Goal: Task Accomplishment & Management: Manage account settings

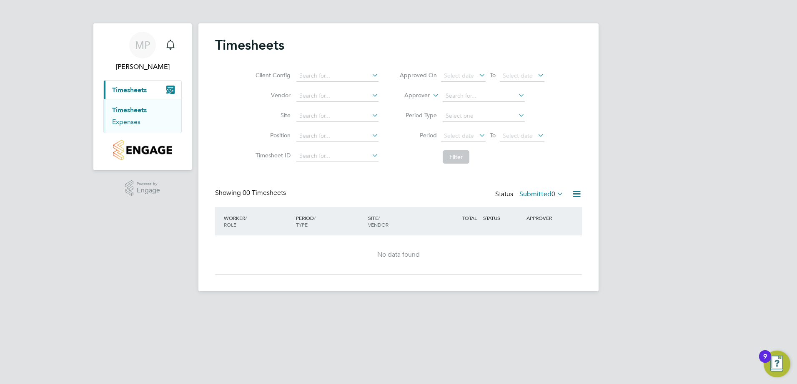
click at [131, 122] on link "Expenses" at bounding box center [126, 122] width 28 height 8
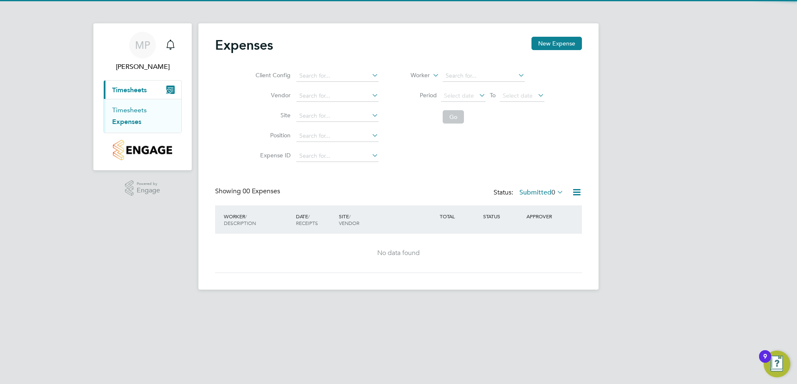
click at [135, 111] on link "Timesheets" at bounding box center [129, 110] width 35 height 8
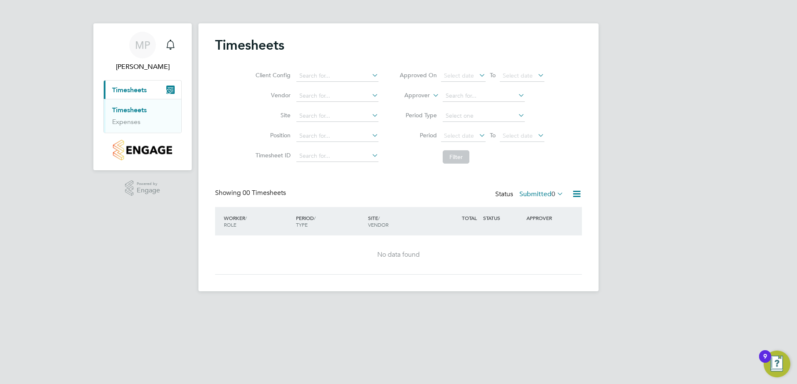
click at [576, 192] on icon at bounding box center [577, 193] width 10 height 10
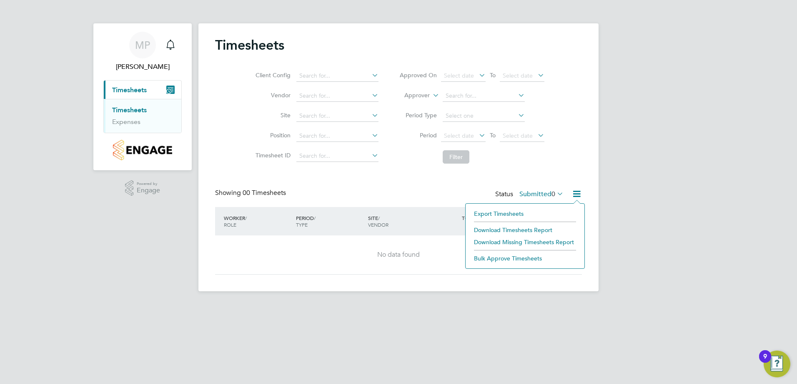
click at [537, 230] on li "Download Timesheets Report" at bounding box center [525, 230] width 111 height 12
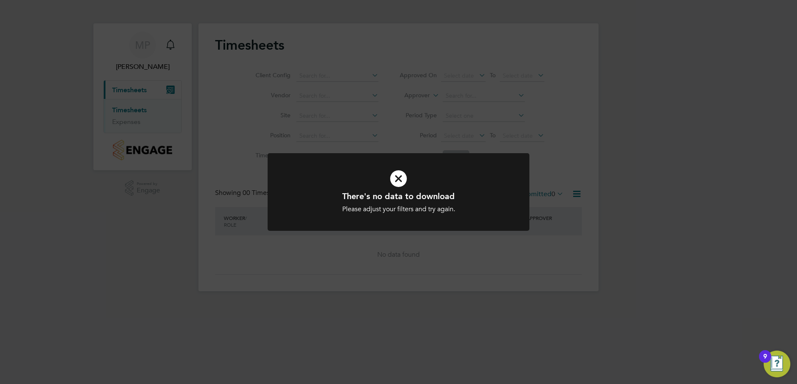
click at [437, 208] on div "Please adjust your filters and try again." at bounding box center [398, 209] width 217 height 9
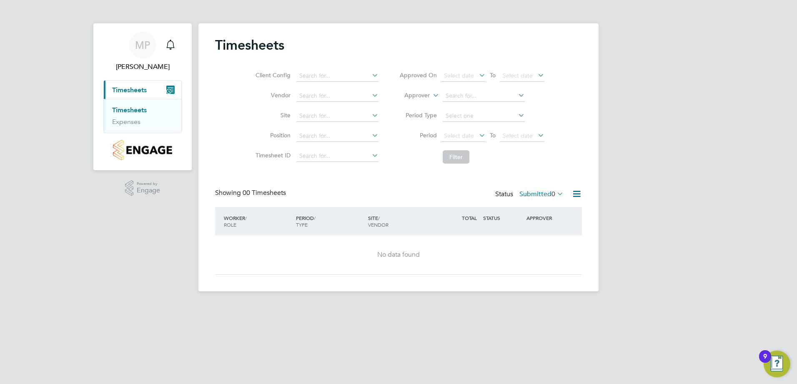
click at [576, 193] on icon at bounding box center [577, 193] width 10 height 10
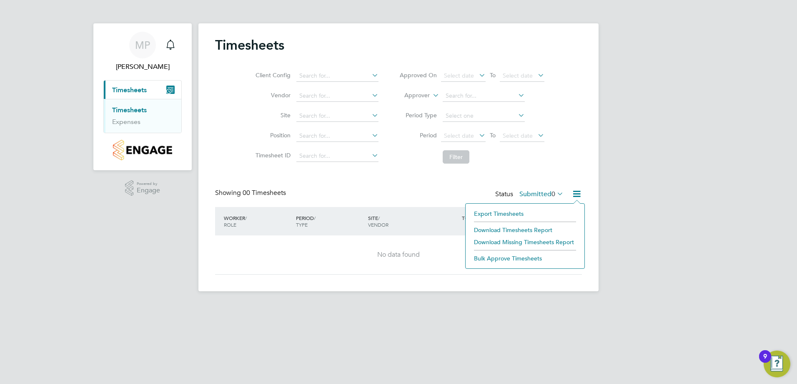
click at [502, 258] on li "Bulk Approve Timesheets" at bounding box center [525, 258] width 111 height 12
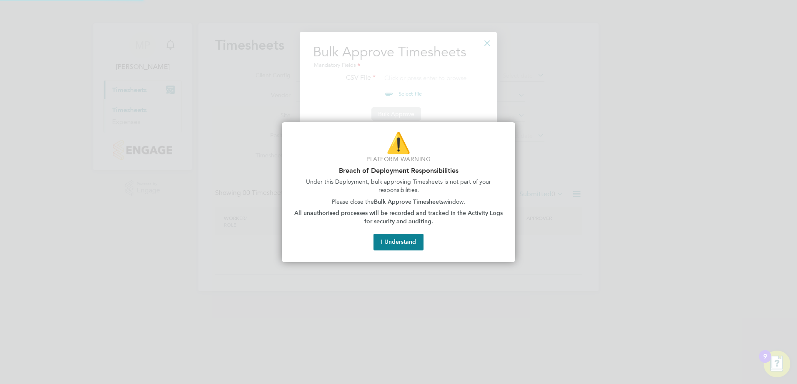
scroll to position [11, 103]
click at [406, 239] on button "I Understand" at bounding box center [399, 242] width 50 height 17
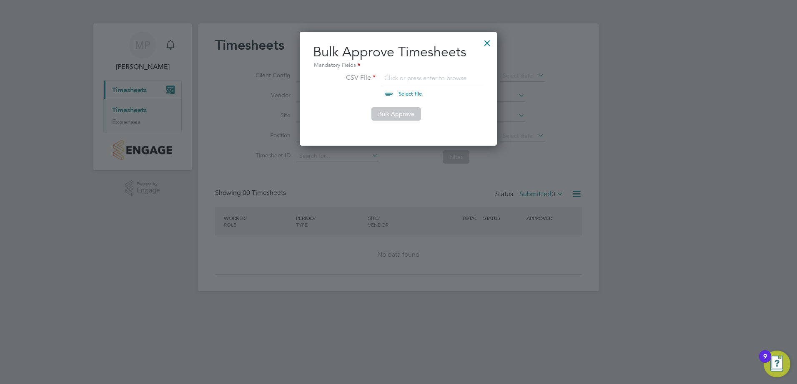
click at [487, 42] on div at bounding box center [487, 40] width 15 height 15
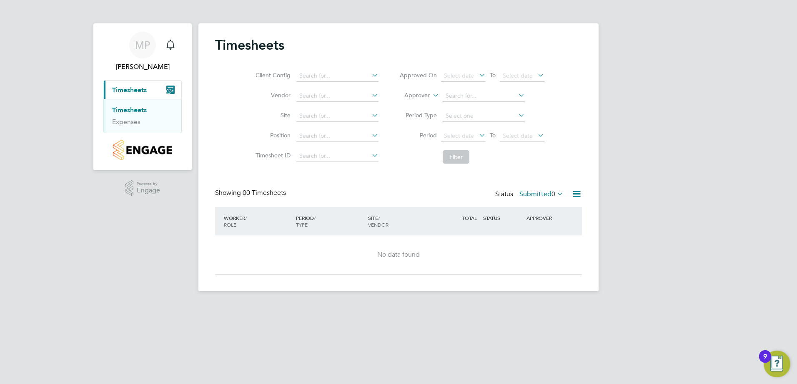
click at [142, 91] on span "Timesheets" at bounding box center [129, 90] width 35 height 8
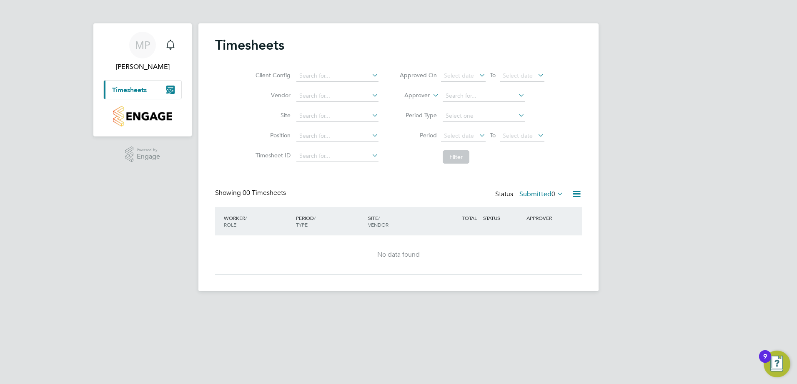
click at [142, 91] on span "Timesheets" at bounding box center [129, 90] width 35 height 8
